Goal: Entertainment & Leisure: Consume media (video, audio)

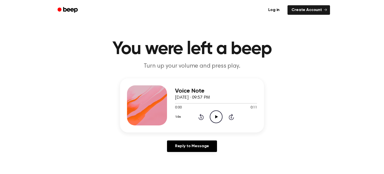
click at [219, 116] on icon "Play Audio" at bounding box center [216, 116] width 13 height 13
click at [213, 120] on icon "Play Audio" at bounding box center [216, 116] width 13 height 13
click at [216, 112] on icon "Play Audio" at bounding box center [216, 116] width 13 height 13
click at [216, 114] on icon "Play Audio" at bounding box center [216, 116] width 13 height 13
click at [217, 113] on icon "Play Audio" at bounding box center [216, 116] width 13 height 13
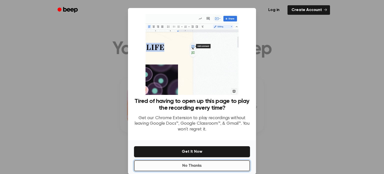
click at [193, 168] on button "No Thanks" at bounding box center [192, 165] width 116 height 11
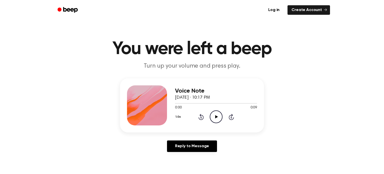
click at [215, 122] on icon "Play Audio" at bounding box center [216, 116] width 13 height 13
click at [215, 120] on icon "Play Audio" at bounding box center [216, 116] width 13 height 13
click at [213, 116] on icon "Play Audio" at bounding box center [216, 116] width 13 height 13
click at [213, 117] on icon "Play Audio" at bounding box center [216, 116] width 13 height 13
click at [214, 116] on icon "Play Audio" at bounding box center [216, 116] width 13 height 13
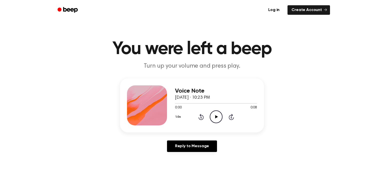
click at [216, 116] on icon at bounding box center [216, 116] width 3 height 3
click at [218, 118] on icon "Play Audio" at bounding box center [216, 116] width 13 height 13
click at [217, 115] on icon "Play Audio" at bounding box center [216, 116] width 13 height 13
